Goal: Find specific page/section: Find specific page/section

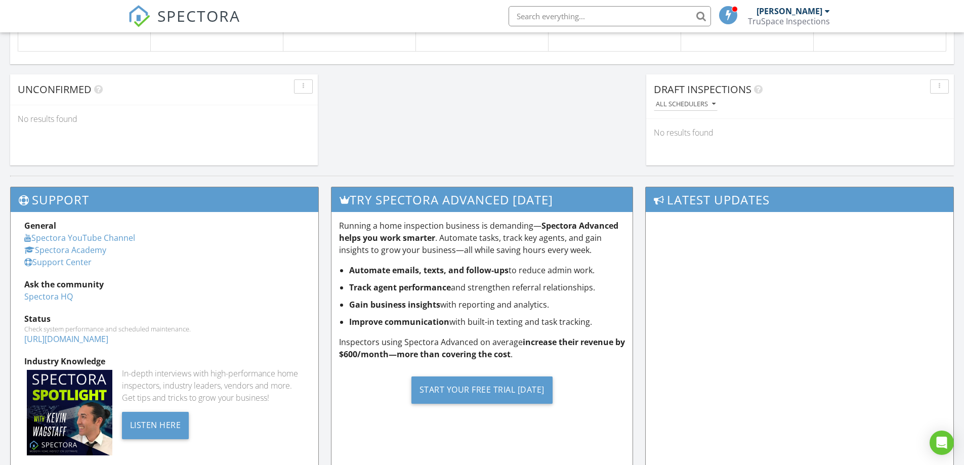
scroll to position [439, 0]
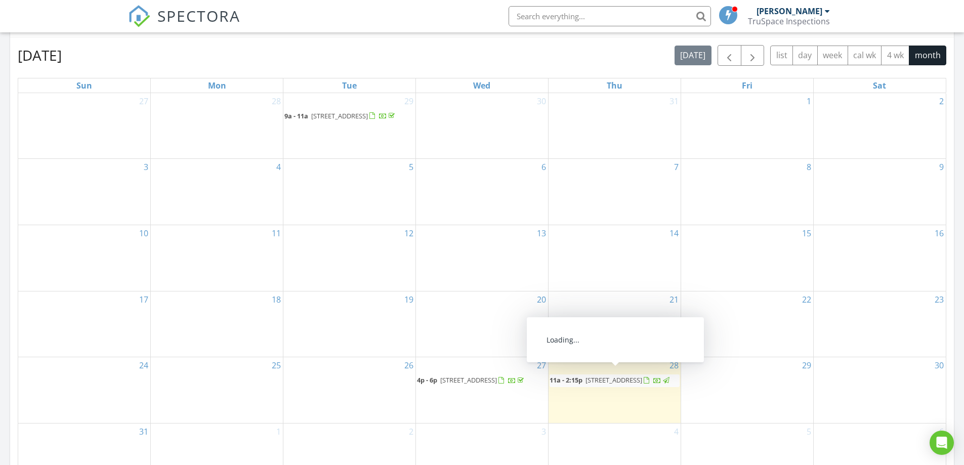
click at [602, 378] on span "[STREET_ADDRESS]" at bounding box center [614, 380] width 57 height 9
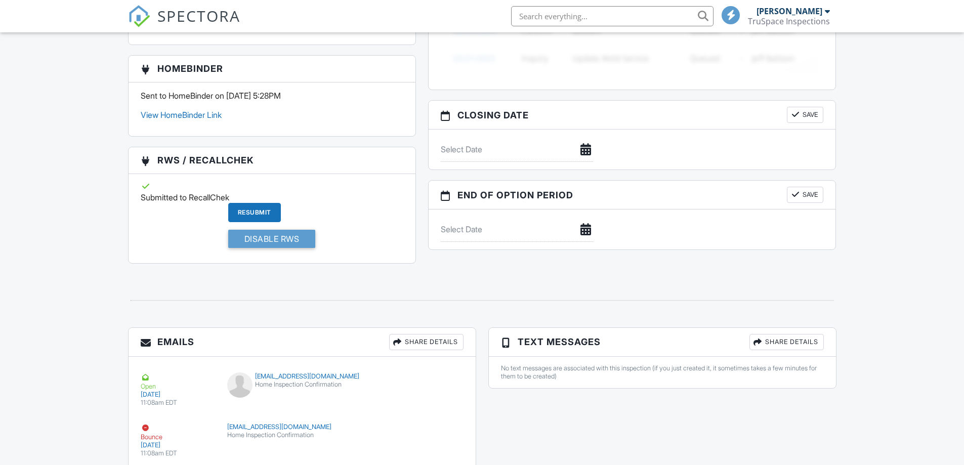
scroll to position [877, 0]
click at [205, 116] on link "View HomeBinder Link" at bounding box center [181, 115] width 81 height 10
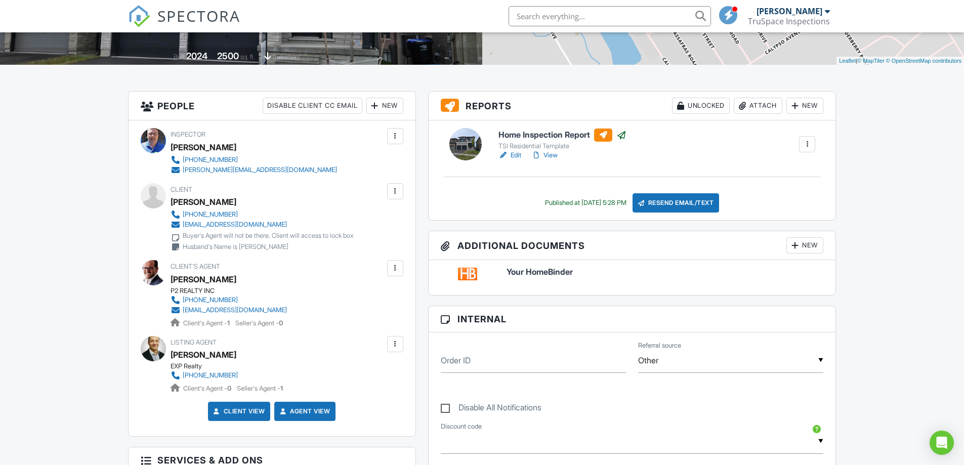
scroll to position [0, 0]
